Goal: Task Accomplishment & Management: Complete application form

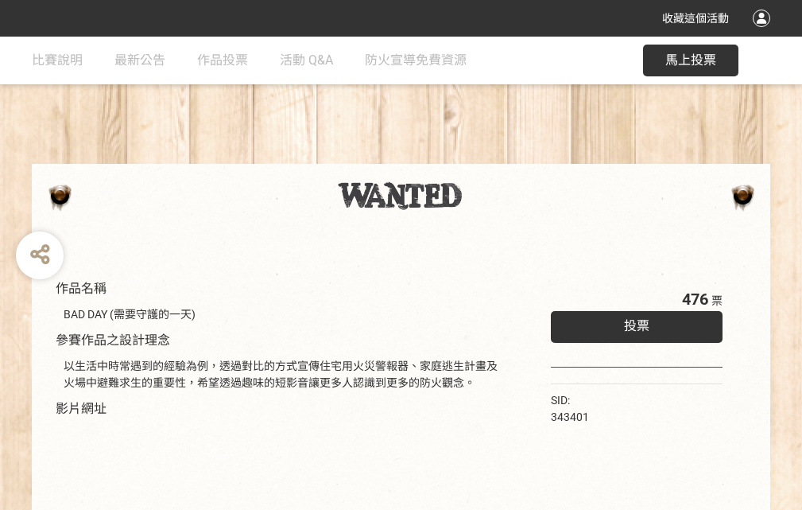
click at [764, 33] on div "收藏這個活動" at bounding box center [401, 18] width 802 height 37
click at [497, 157] on div "作品名稱 BAD DAY (需要守護的一天) 參賽作品之設計理念 以生活中時常遇到的經驗為例，透過對比的方式宣傳住宅用火災警報器、家庭逃生計畫及火場中避難求生…" at bounding box center [401, 371] width 802 height 669
click at [633, 322] on span "投票" at bounding box center [636, 325] width 25 height 15
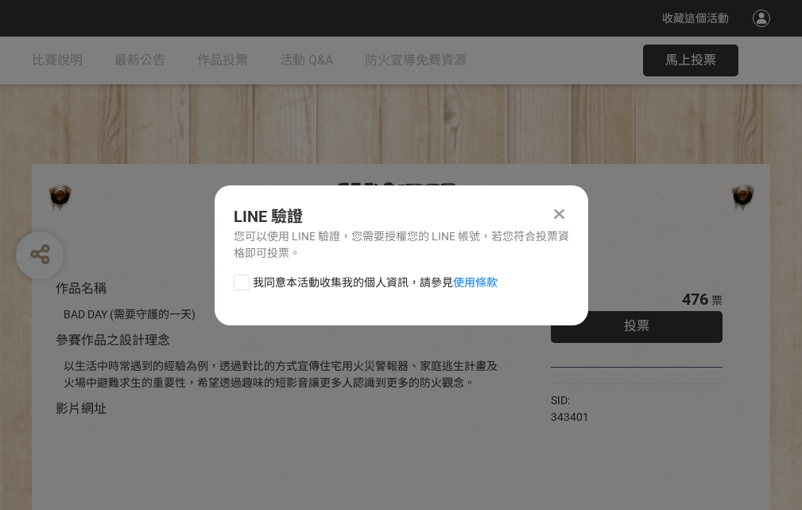
click at [240, 279] on div at bounding box center [242, 282] width 16 height 16
checkbox input "true"
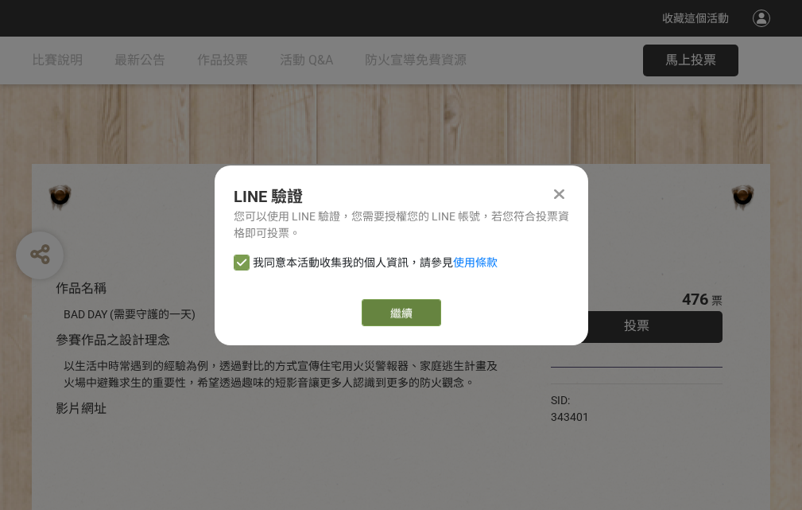
click at [400, 312] on link "繼續" at bounding box center [401, 312] width 79 height 27
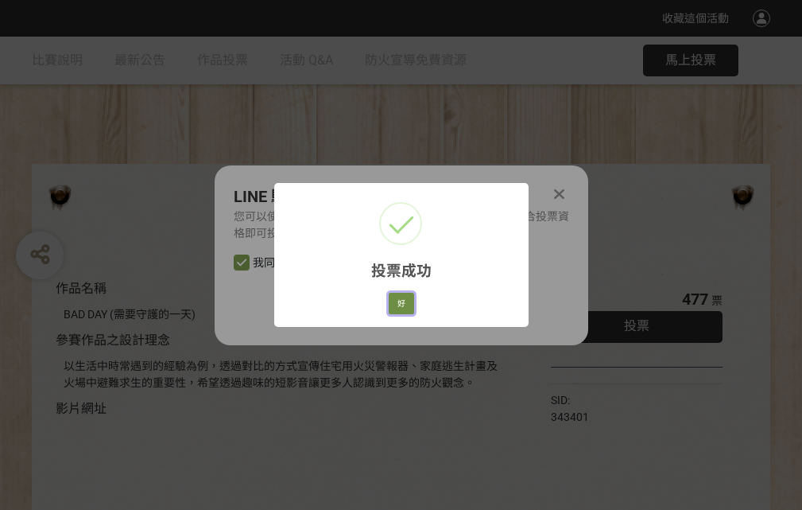
click at [397, 300] on button "好" at bounding box center [401, 304] width 25 height 22
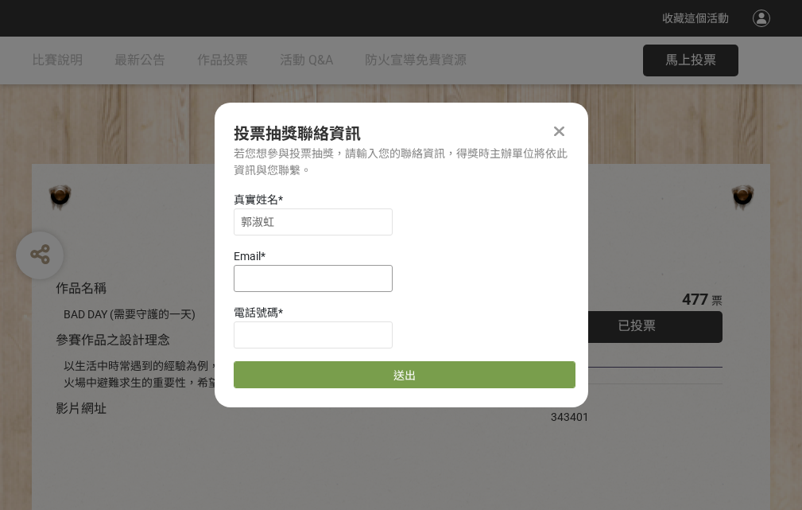
click at [318, 277] on input at bounding box center [313, 278] width 159 height 27
type input "[EMAIL_ADDRESS][DOMAIN_NAME]"
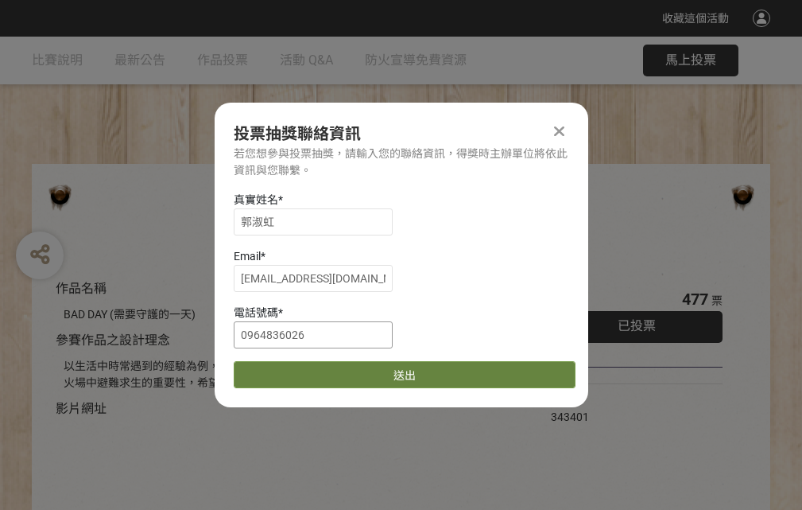
type input "0964836026"
click at [279, 369] on button "送出" at bounding box center [405, 374] width 342 height 27
